Goal: Task Accomplishment & Management: Manage account settings

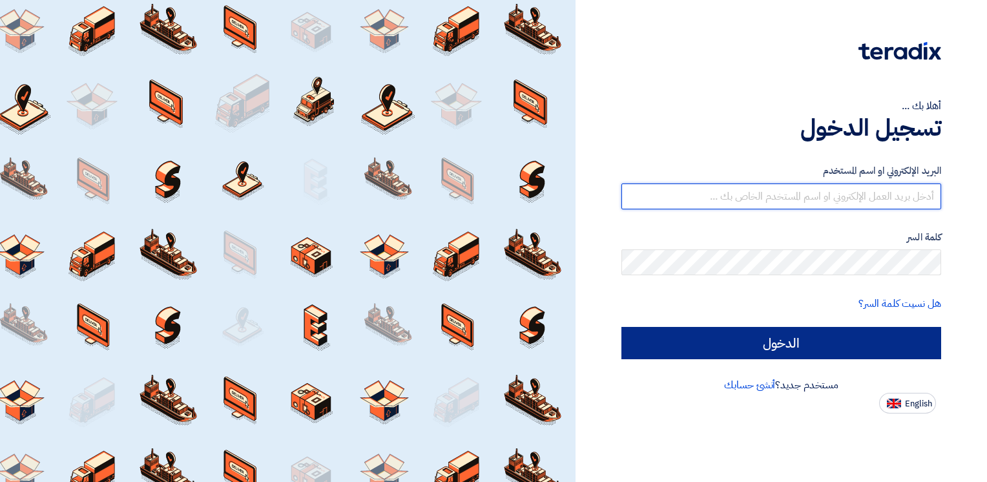
type input "[PERSON_NAME][EMAIL_ADDRESS][PERSON_NAME][DOMAIN_NAME]"
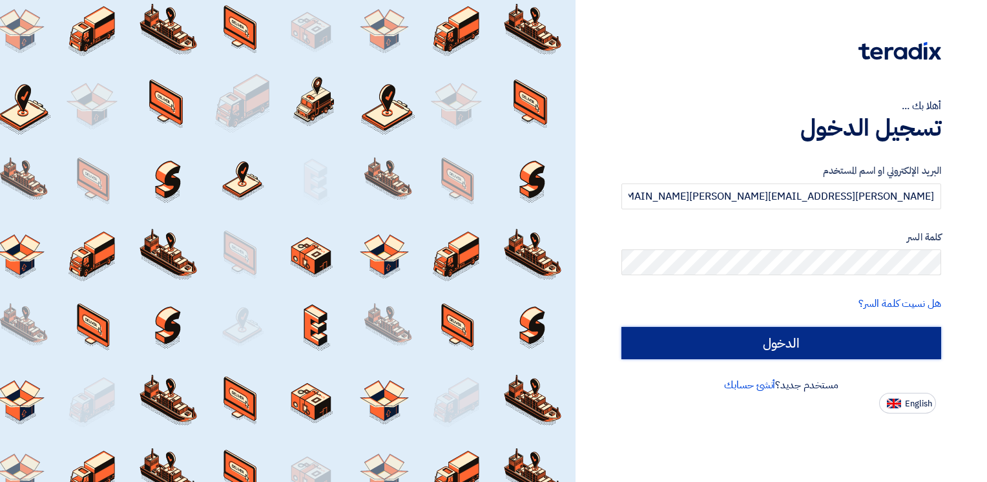
click at [757, 348] on input "الدخول" at bounding box center [782, 343] width 320 height 32
type input "Sign in"
